Goal: Task Accomplishment & Management: Use online tool/utility

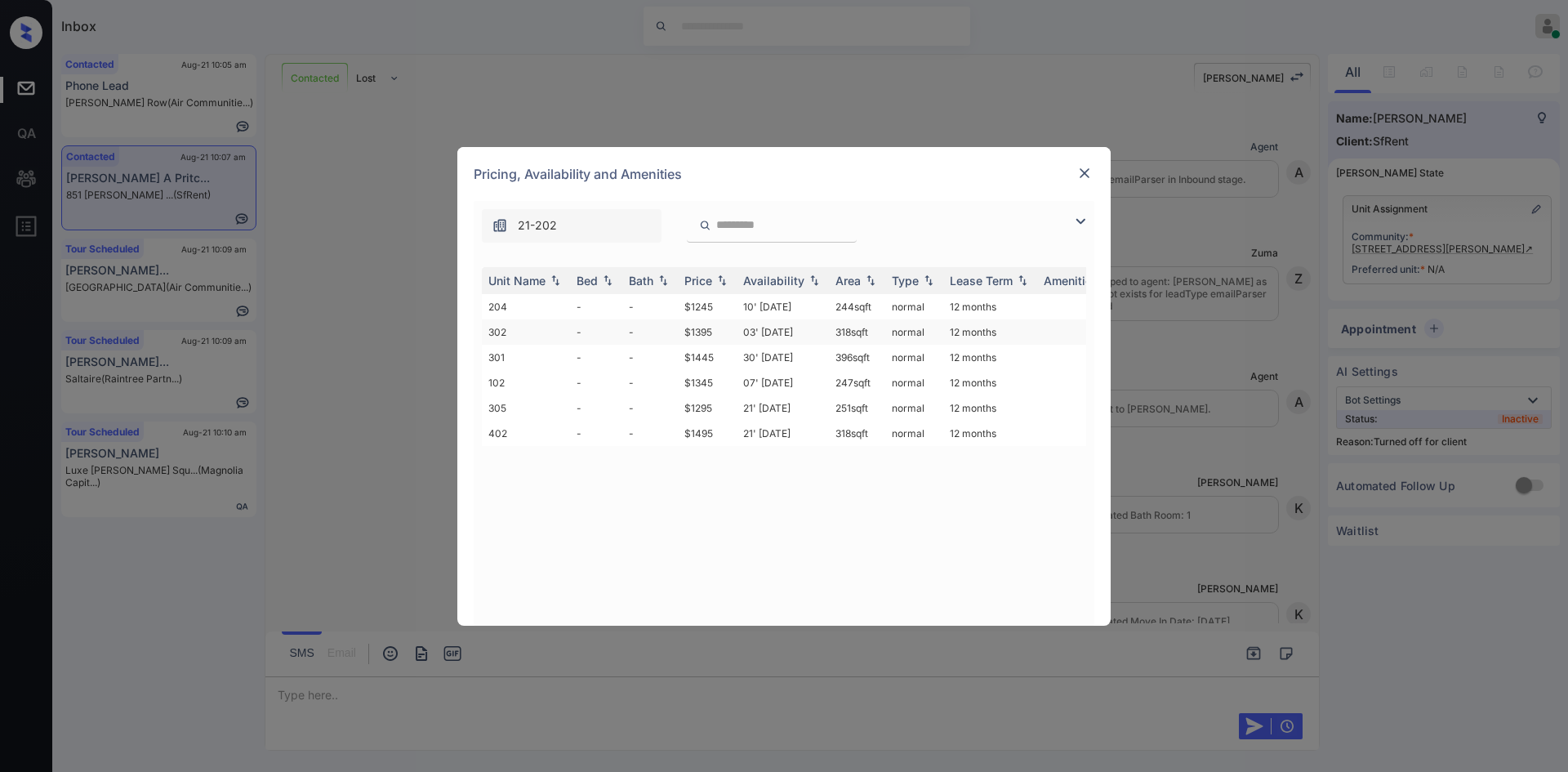
scroll to position [2355, 0]
click at [707, 306] on td "$1245" at bounding box center [707, 306] width 58 height 26
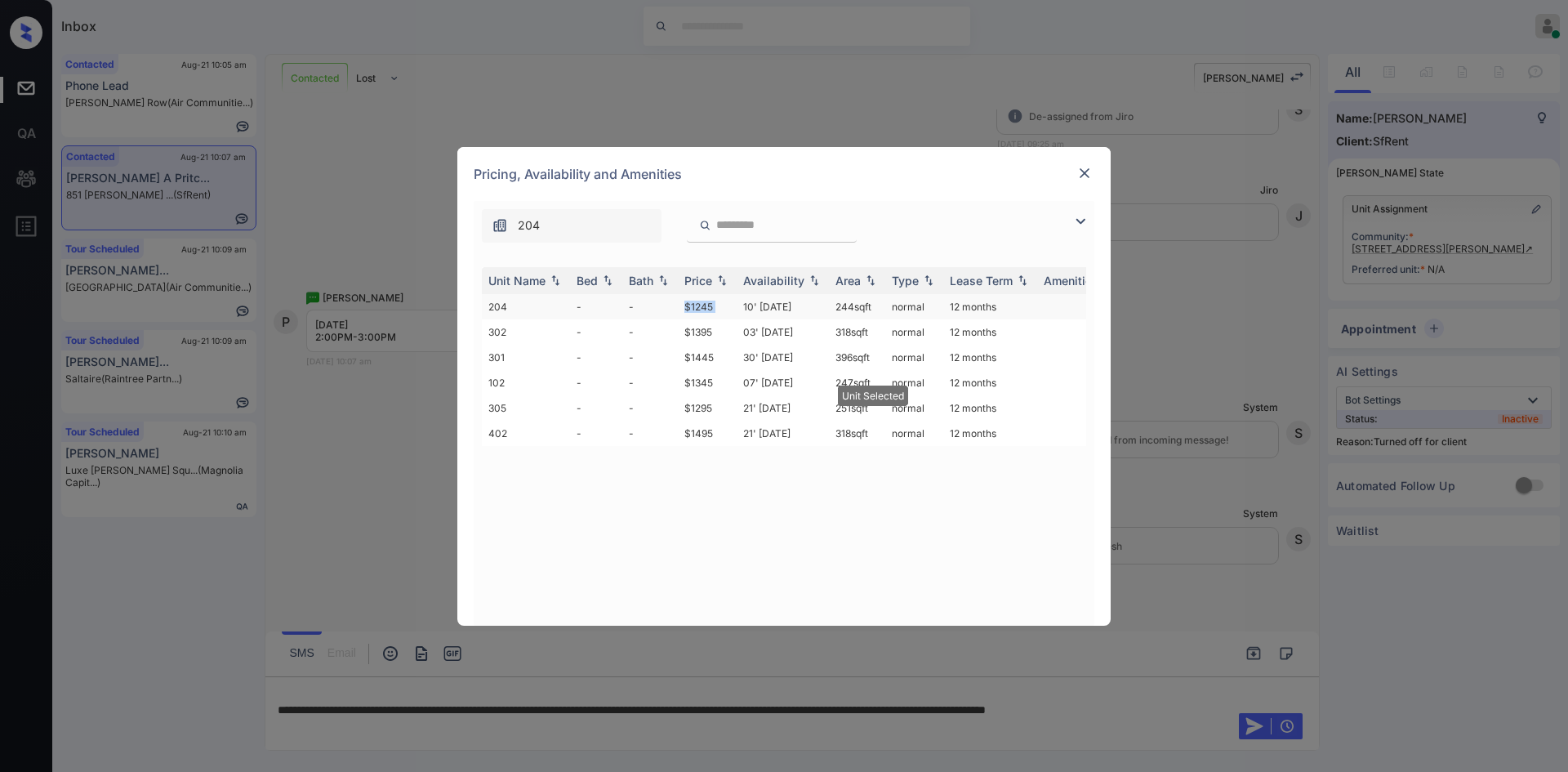
click at [707, 306] on td "$1245" at bounding box center [707, 306] width 58 height 26
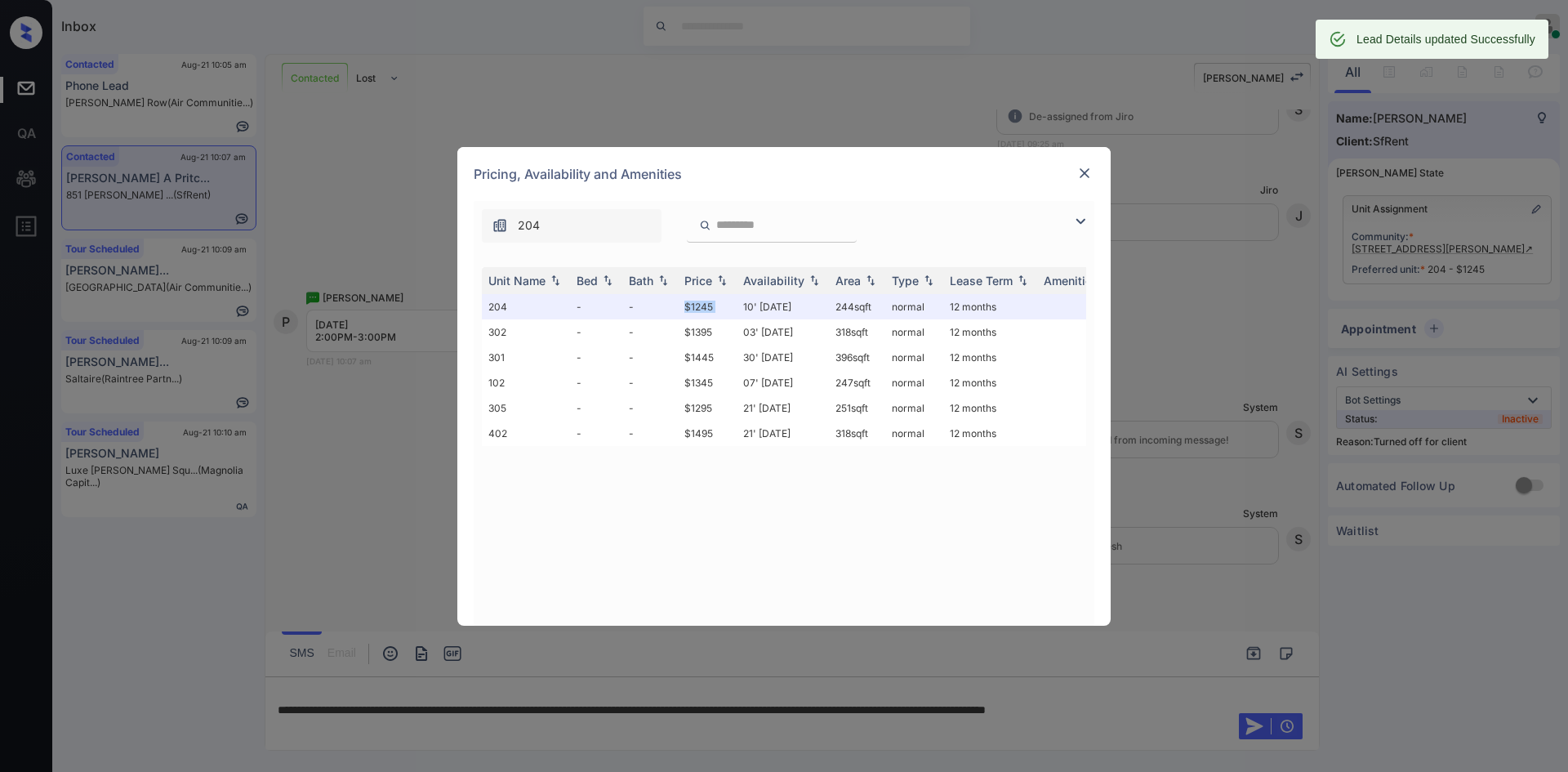
click at [1084, 178] on img at bounding box center [1085, 173] width 16 height 16
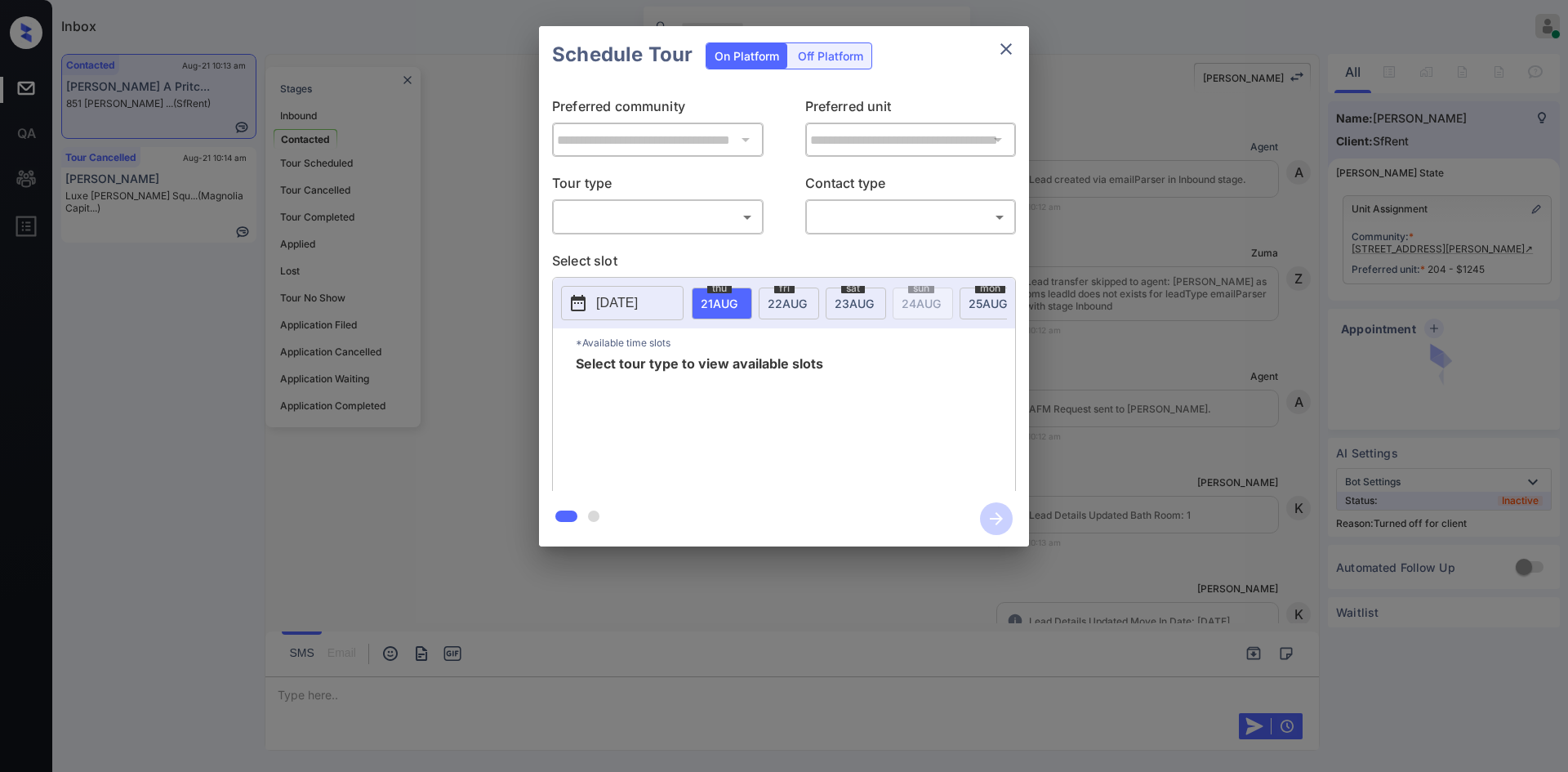
scroll to position [2810, 0]
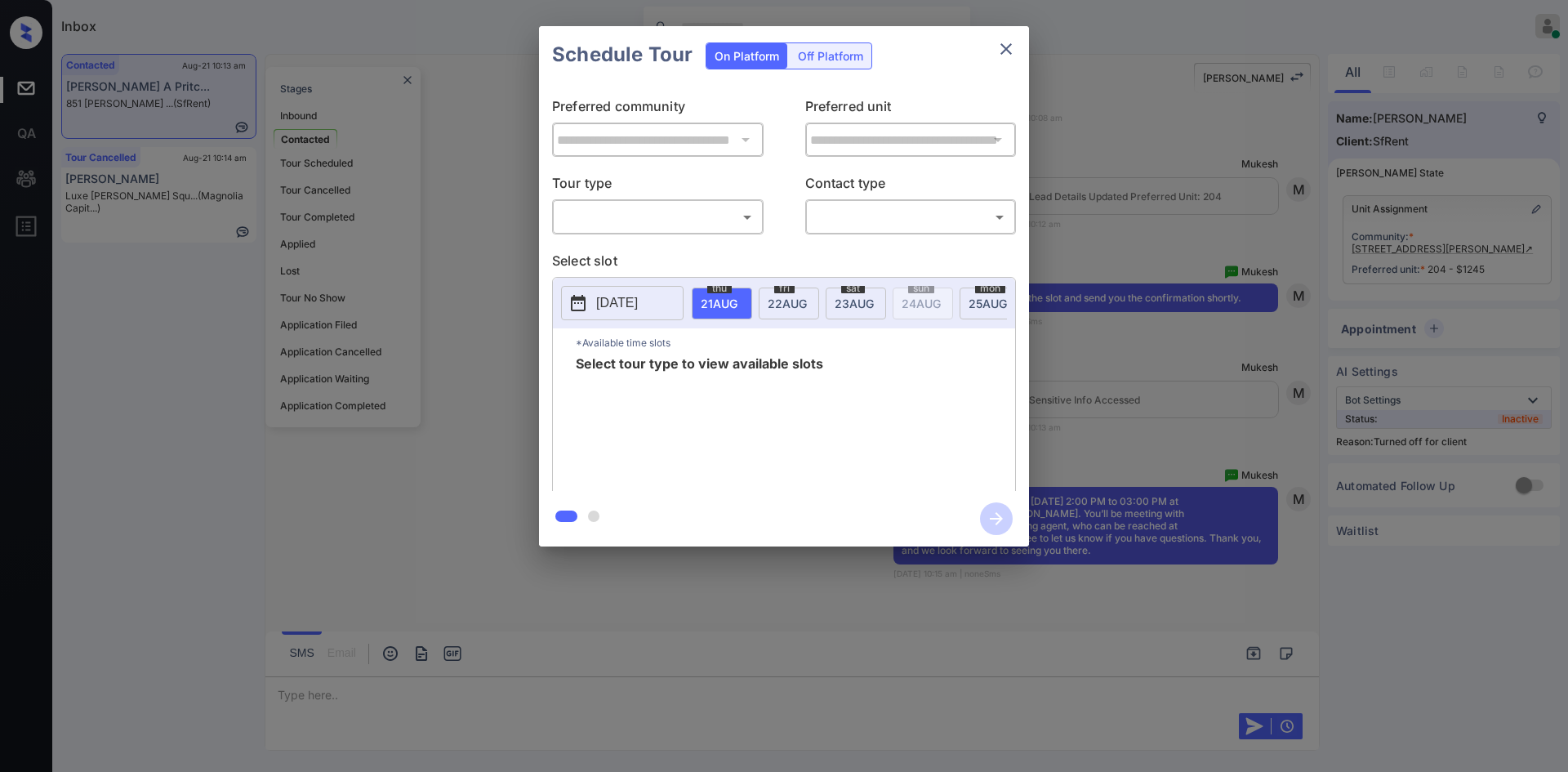
click at [814, 52] on div "Off Platform" at bounding box center [830, 56] width 81 height 26
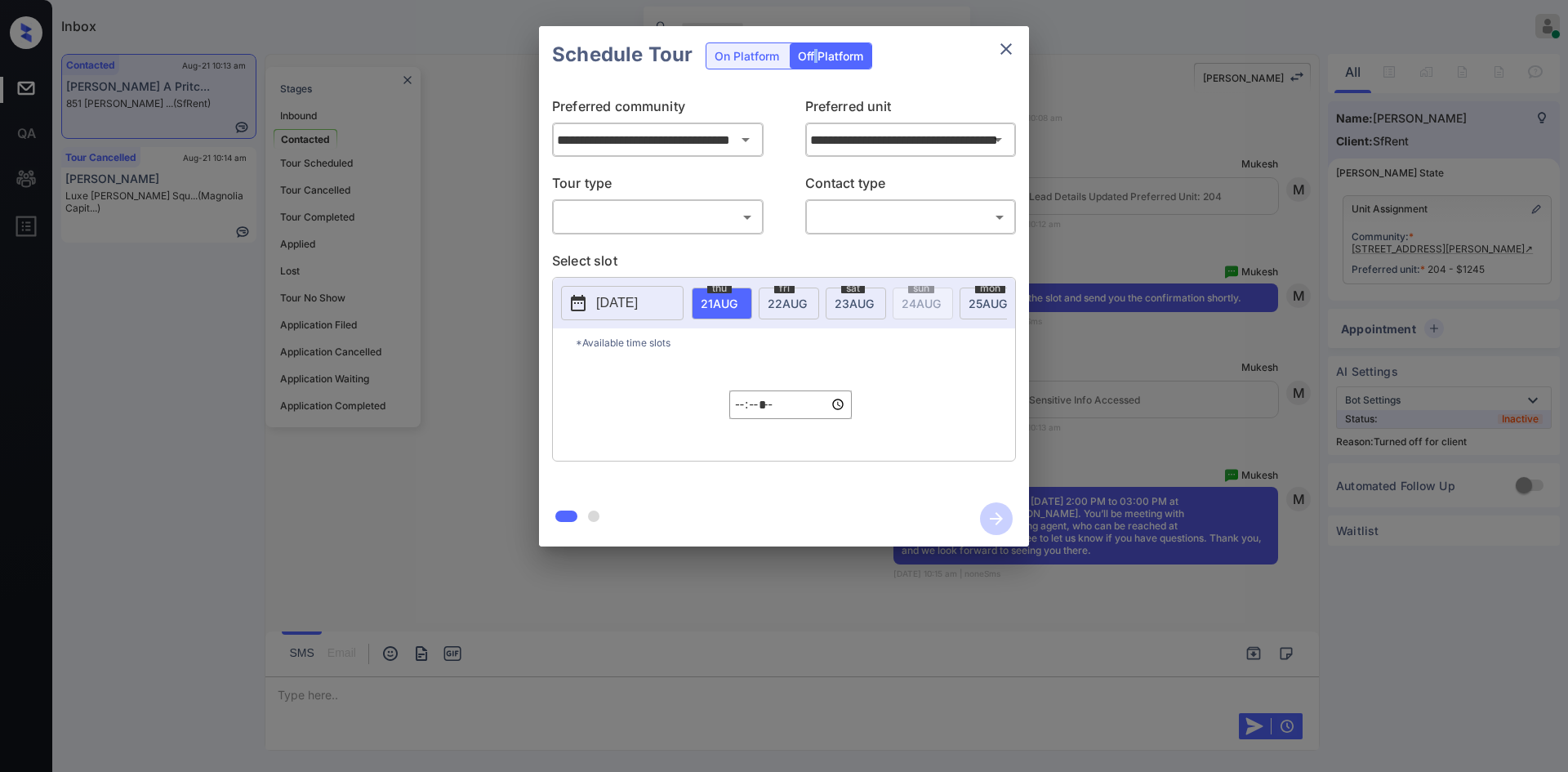
click at [814, 52] on div "Off Platform" at bounding box center [830, 56] width 81 height 26
drag, startPoint x: 719, startPoint y: 206, endPoint x: 632, endPoint y: 248, distance: 96.6
click at [632, 248] on body "Inbox Mukesh Online Set yourself offline Set yourself on break Profile Switch t…" at bounding box center [784, 386] width 1568 height 772
click at [632, 248] on li "In Person" at bounding box center [658, 252] width 202 height 29
type input "********"
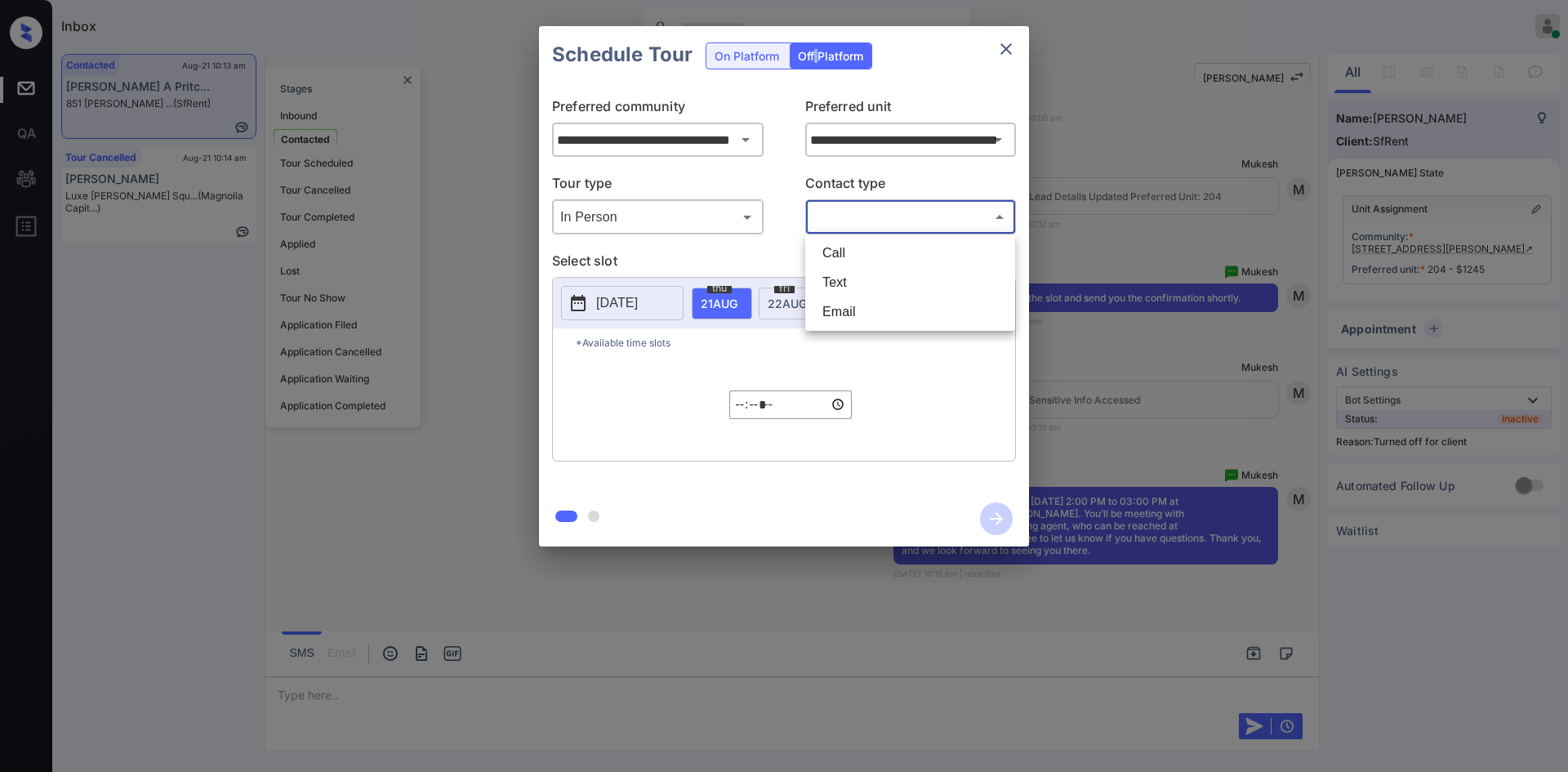
click at [869, 215] on body "Inbox Mukesh Online Set yourself offline Set yourself on break Profile Switch t…" at bounding box center [784, 386] width 1568 height 772
click at [860, 274] on li "Text" at bounding box center [910, 282] width 202 height 29
type input "****"
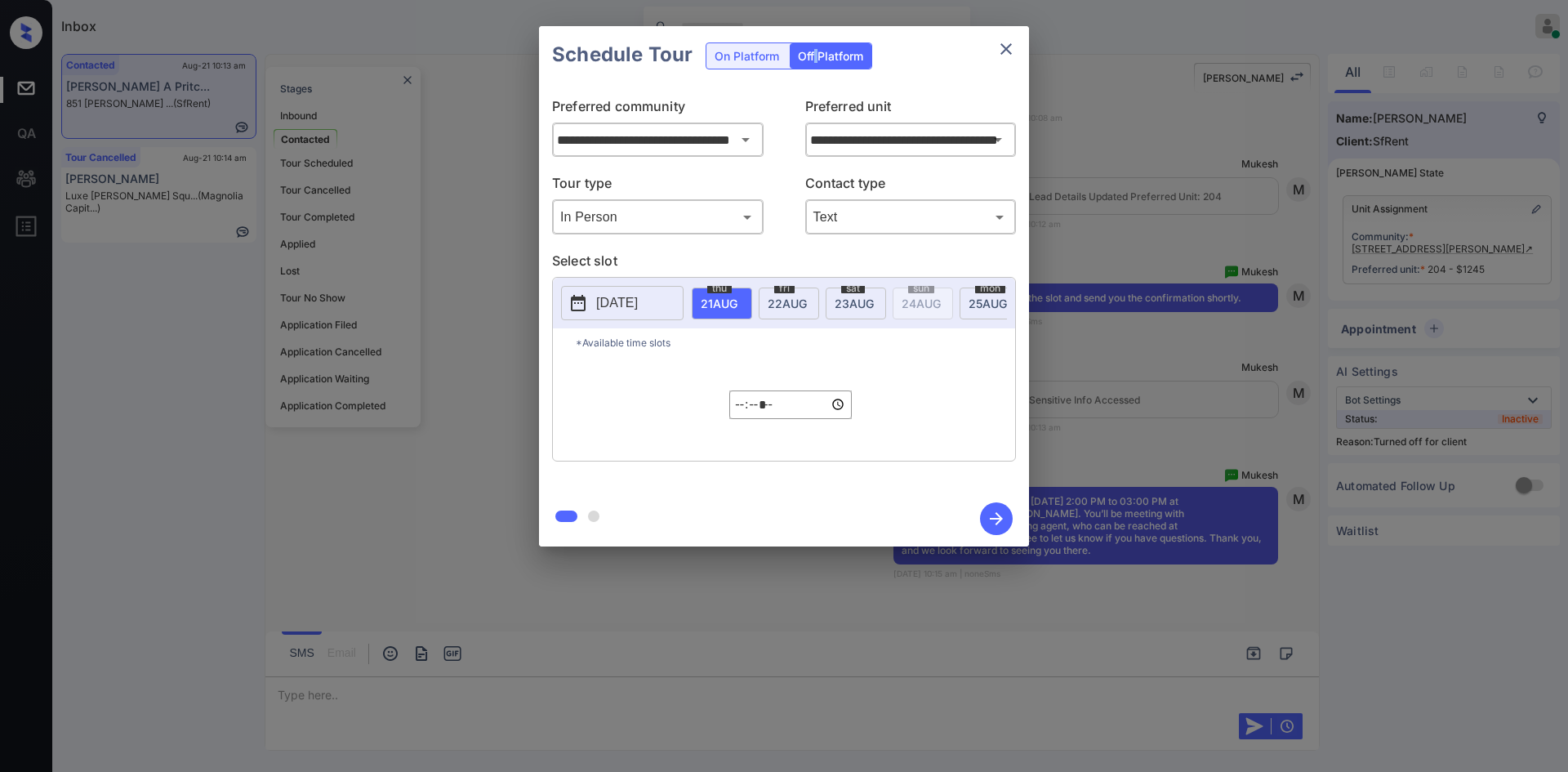
click at [634, 301] on p "[DATE]" at bounding box center [616, 303] width 42 height 19
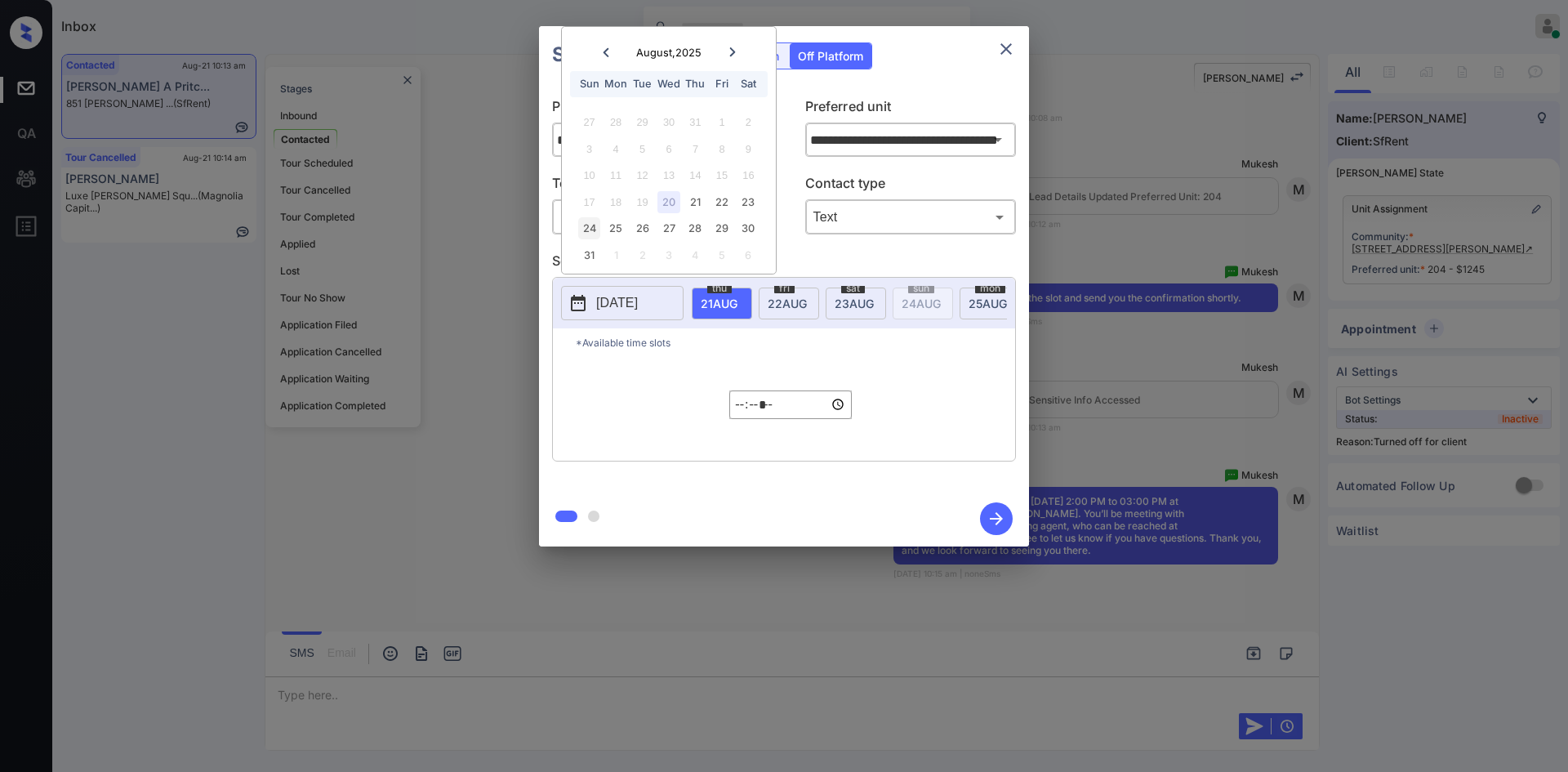
click at [591, 220] on div "24" at bounding box center [589, 228] width 22 height 22
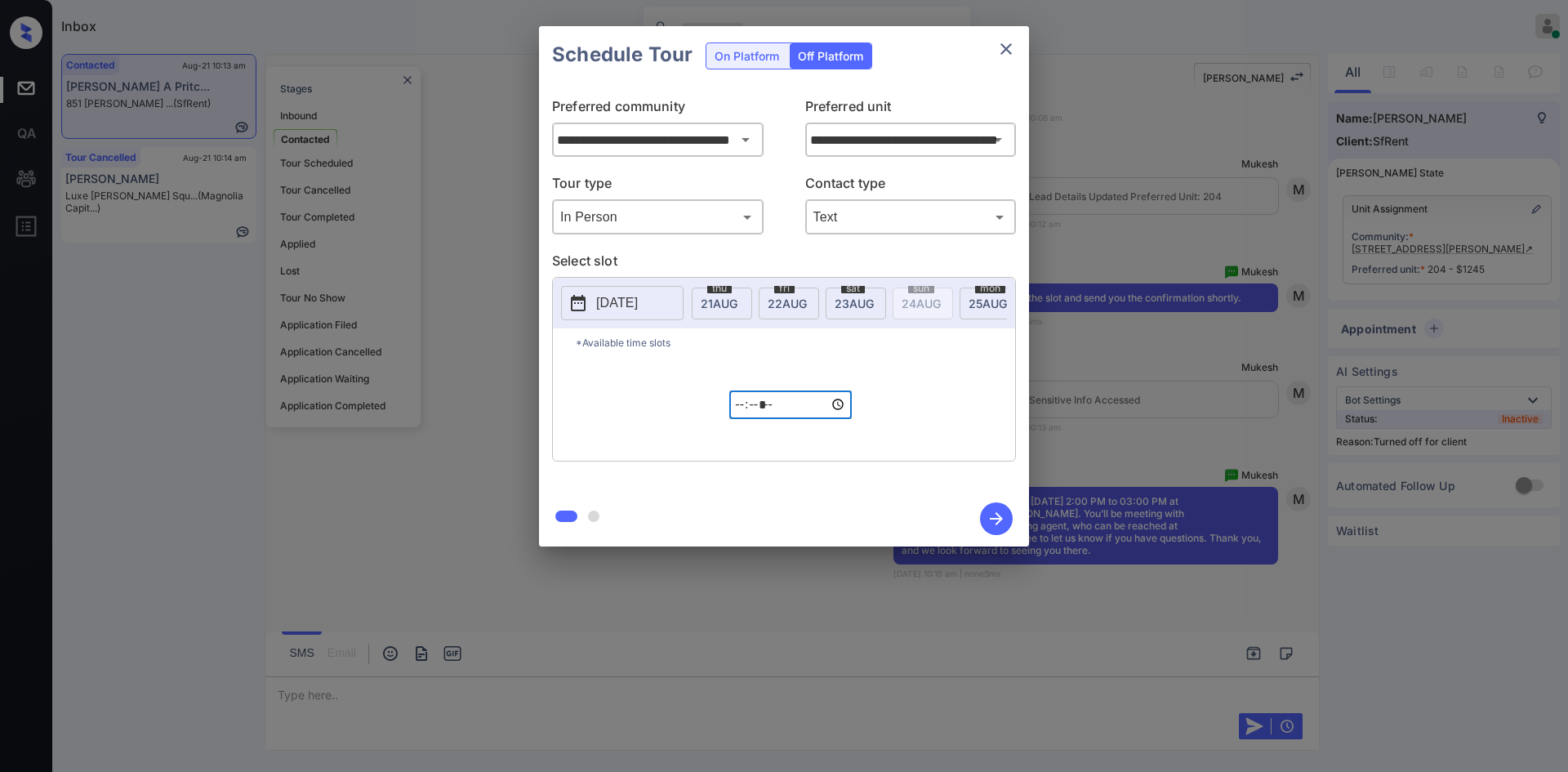
click at [741, 411] on input "*****" at bounding box center [791, 405] width 122 height 28
type input "*****"
click at [1000, 517] on icon "button" at bounding box center [996, 518] width 13 height 13
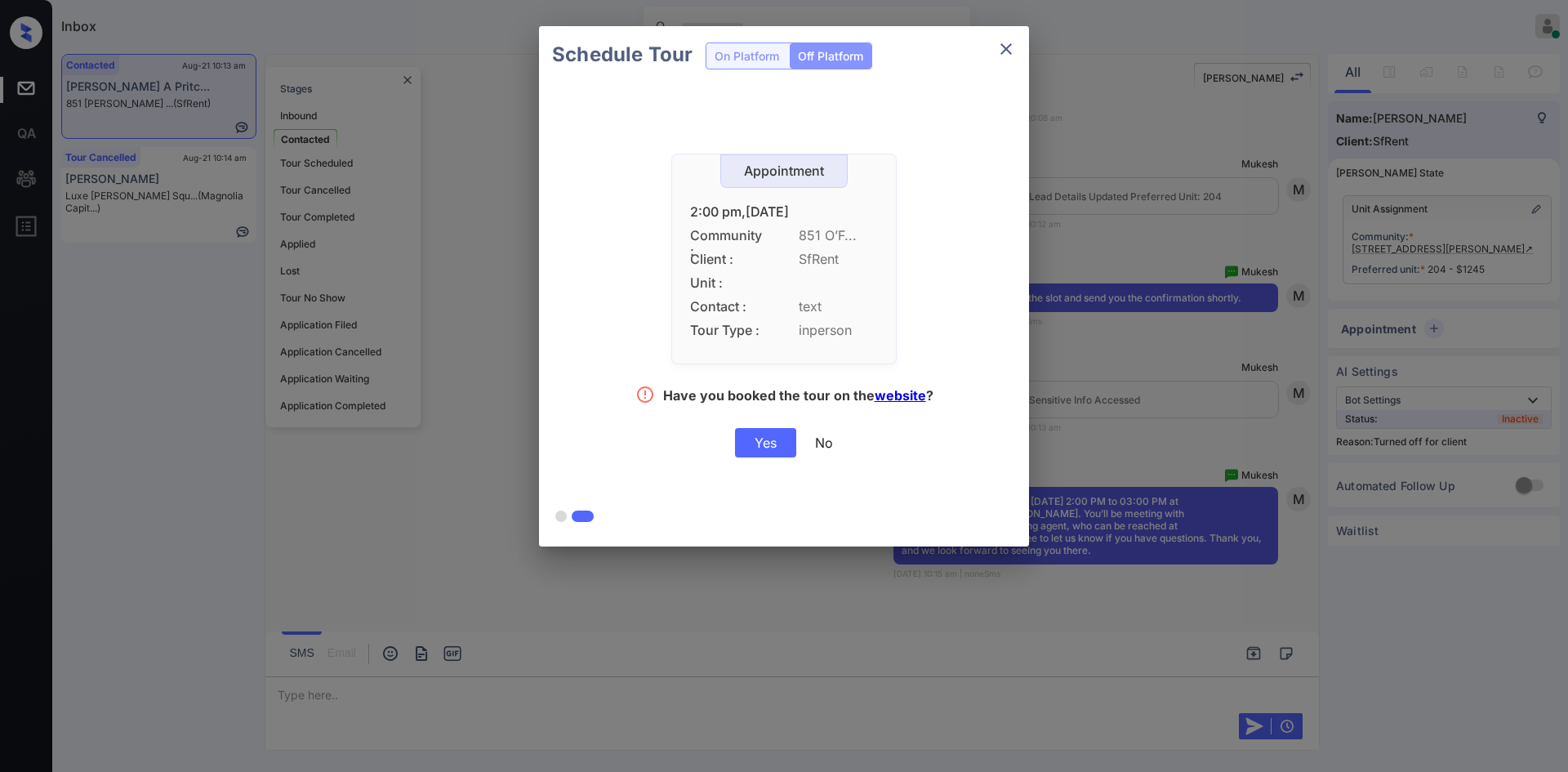
click at [766, 433] on div "Yes" at bounding box center [765, 442] width 61 height 29
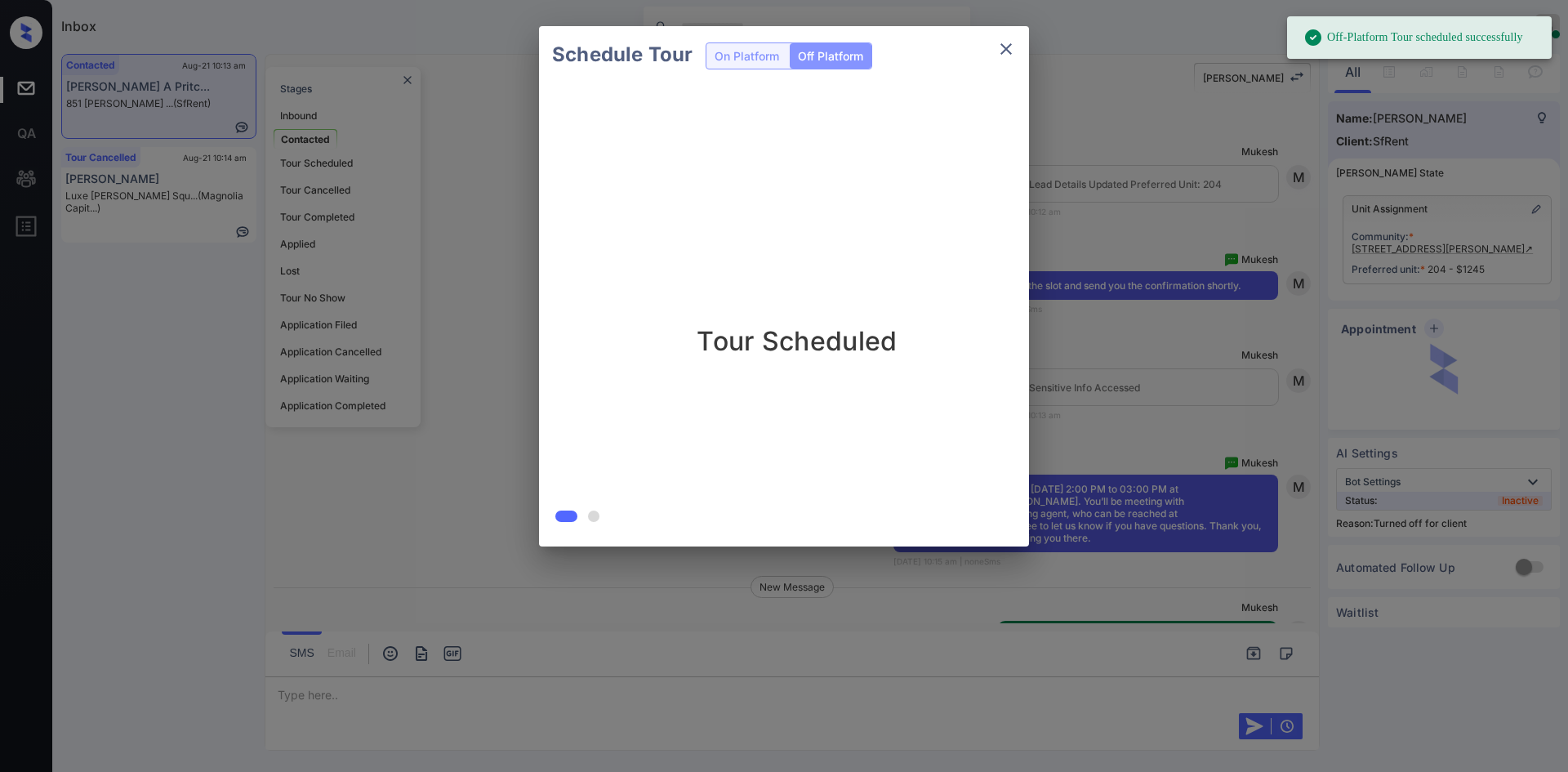
scroll to position [2915, 0]
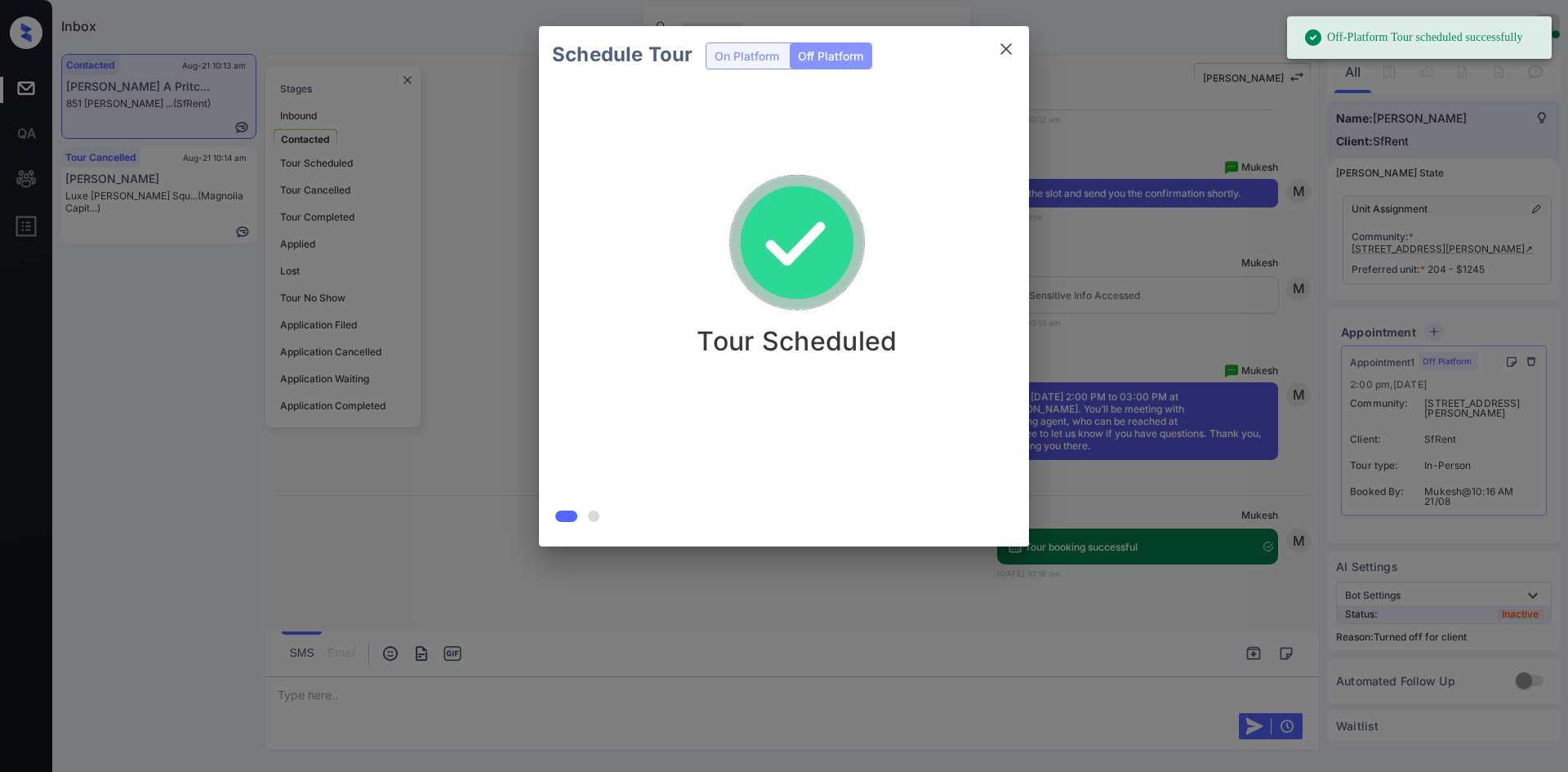
click at [1178, 168] on div "Schedule Tour On Platform Off Platform Tour Scheduled" at bounding box center [784, 286] width 1568 height 573
